Goal: Task Accomplishment & Management: Use online tool/utility

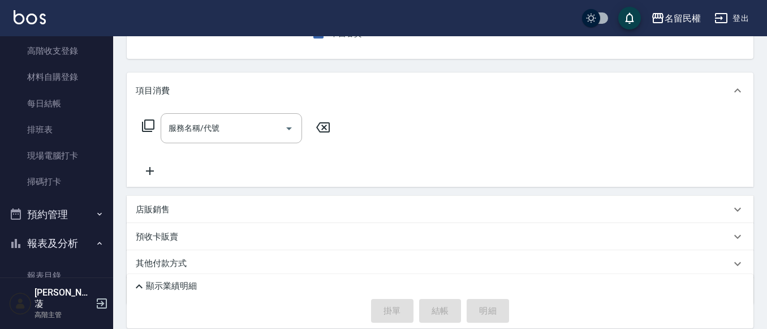
scroll to position [226, 0]
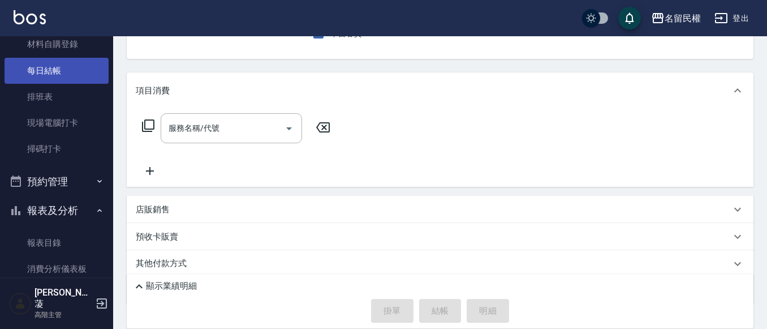
click at [59, 80] on link "每日結帳" at bounding box center [57, 71] width 104 height 26
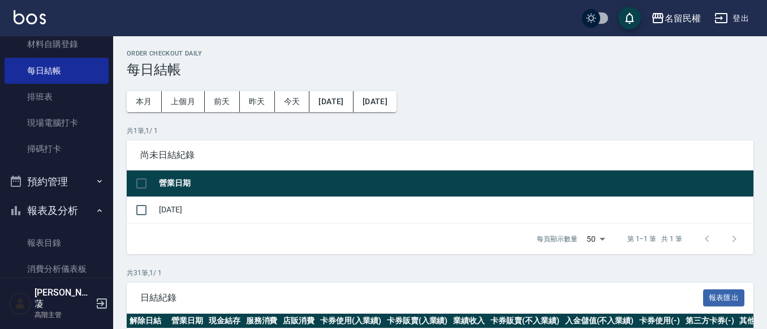
click at [154, 210] on td at bounding box center [141, 209] width 29 height 27
click at [145, 211] on input "checkbox" at bounding box center [142, 210] width 24 height 24
checkbox input "true"
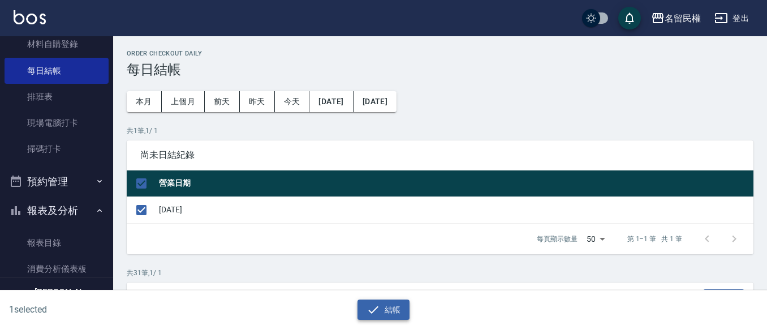
click at [393, 307] on button "結帳" at bounding box center [383, 309] width 53 height 21
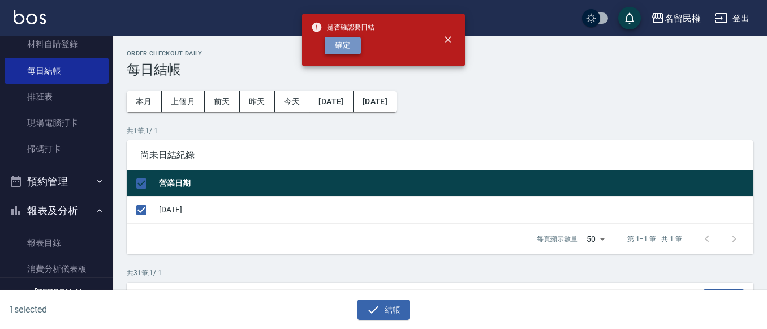
click at [355, 39] on button "確定" at bounding box center [343, 46] width 36 height 18
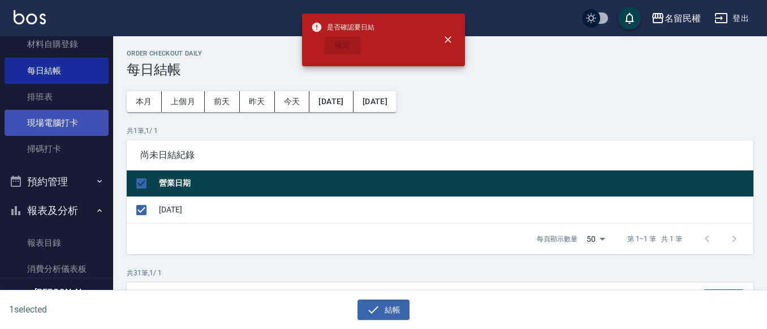
checkbox input "false"
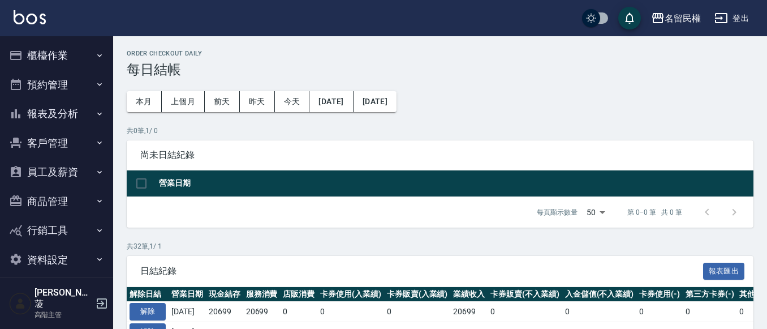
click at [66, 118] on button "報表及分析" at bounding box center [57, 113] width 104 height 29
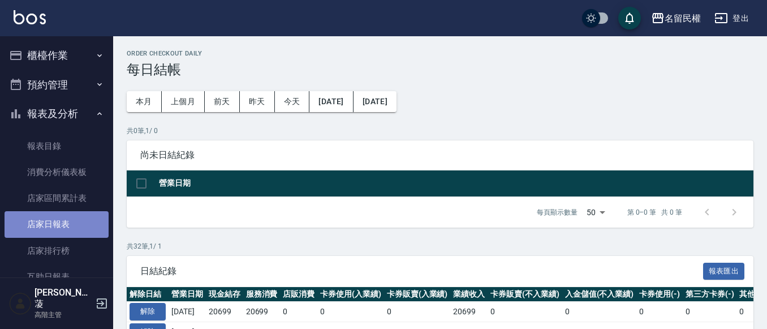
click at [76, 230] on link "店家日報表" at bounding box center [57, 224] width 104 height 26
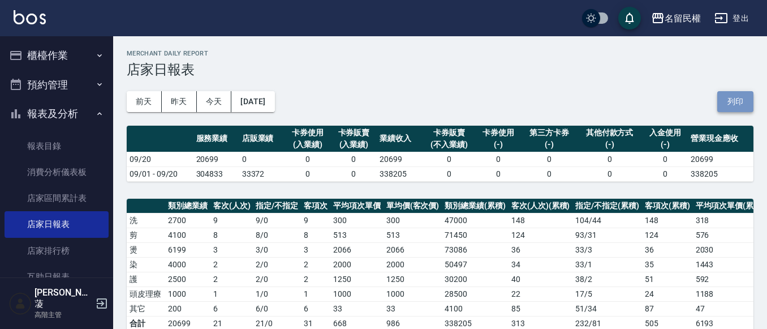
click at [743, 101] on button "列印" at bounding box center [735, 101] width 36 height 21
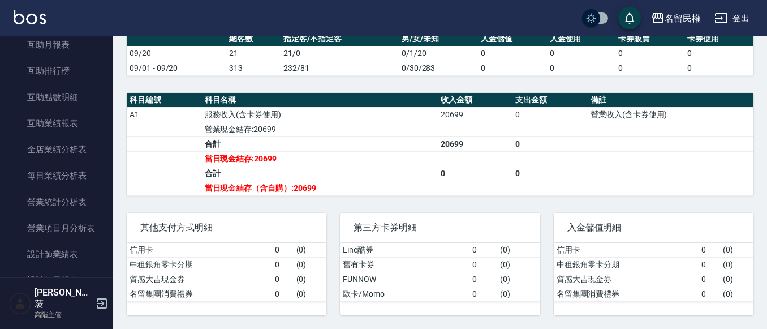
scroll to position [339, 0]
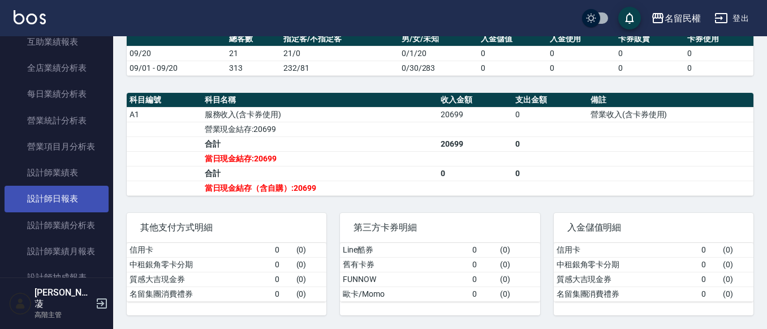
click at [75, 196] on link "設計師日報表" at bounding box center [57, 199] width 104 height 26
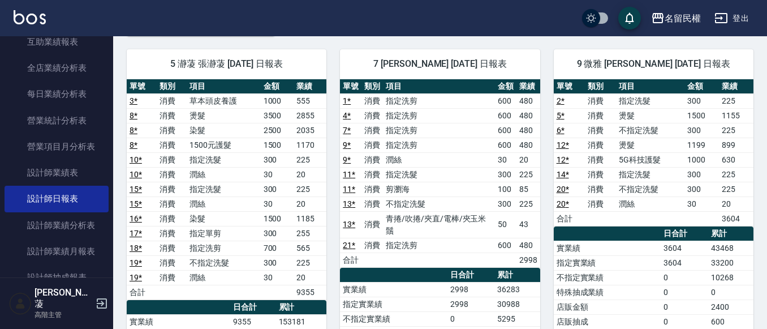
scroll to position [57, 0]
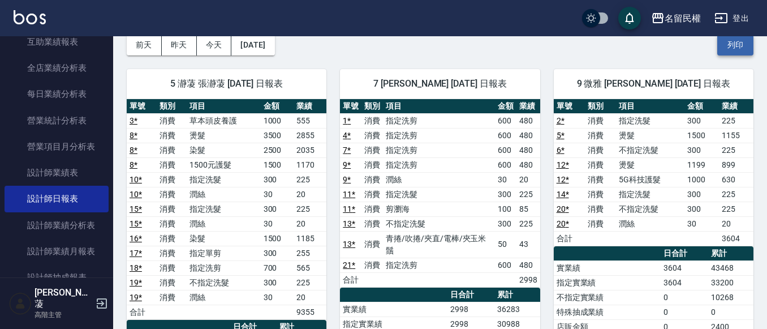
click at [732, 53] on button "列印" at bounding box center [735, 45] width 36 height 21
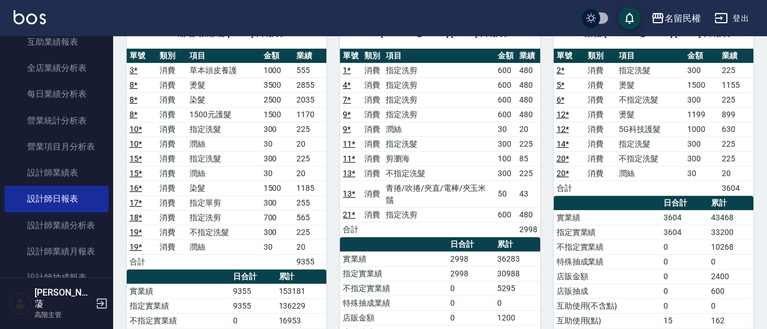
scroll to position [0, 0]
